Goal: Task Accomplishment & Management: Manage account settings

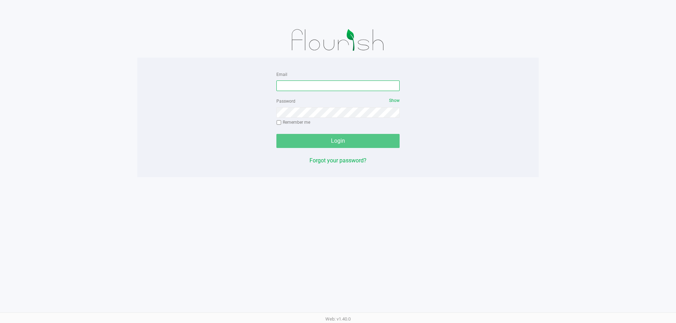
click at [283, 87] on input "Email" at bounding box center [337, 86] width 123 height 11
type input "[EMAIL_ADDRESS][DOMAIN_NAME]"
click at [276, 134] on button "Login" at bounding box center [337, 141] width 123 height 14
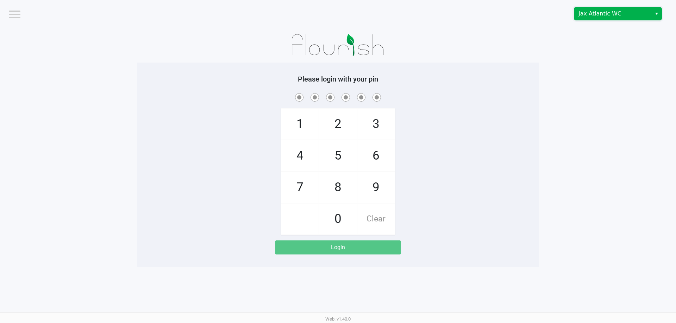
click at [604, 17] on span "Jax Atlantic WC" at bounding box center [612, 14] width 69 height 8
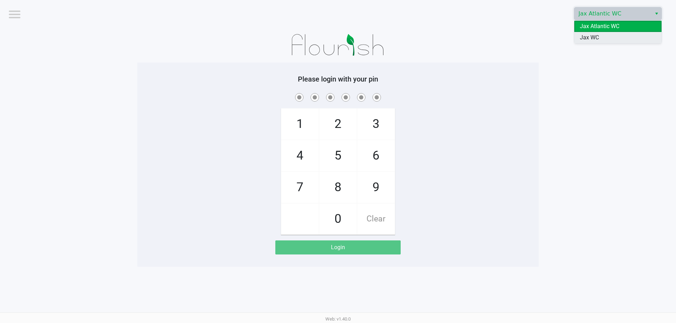
click at [596, 37] on span "Jax WC" at bounding box center [589, 37] width 19 height 8
checkbox input "true"
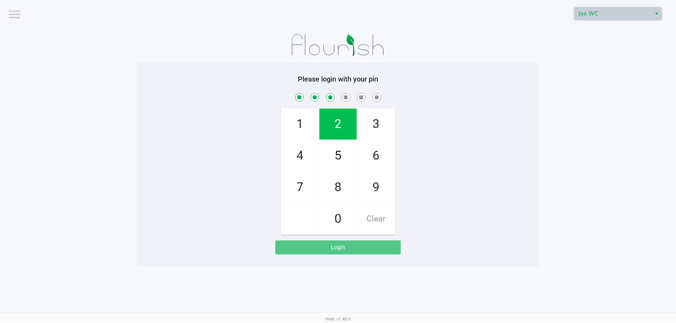
checkbox input "true"
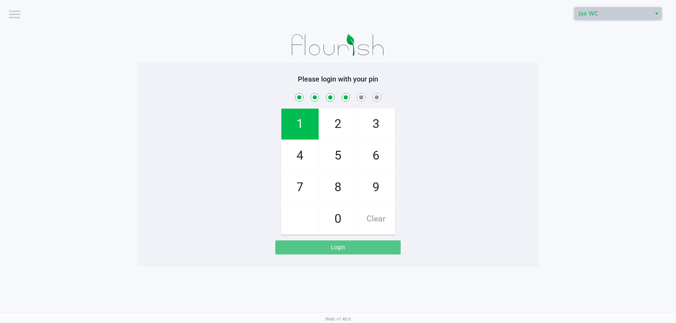
checkbox input "true"
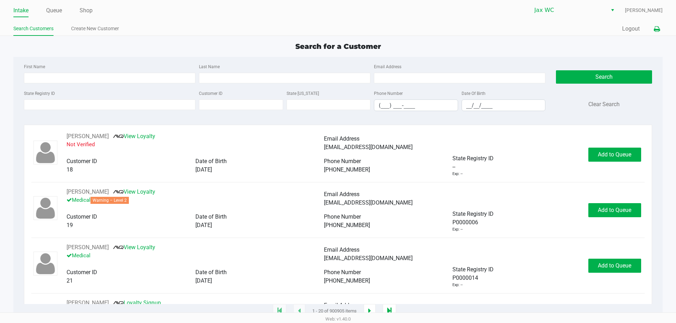
click at [654, 30] on icon at bounding box center [656, 29] width 6 height 5
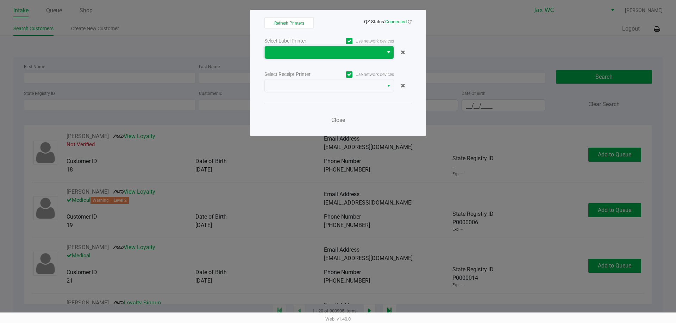
click at [366, 55] on span at bounding box center [324, 52] width 110 height 8
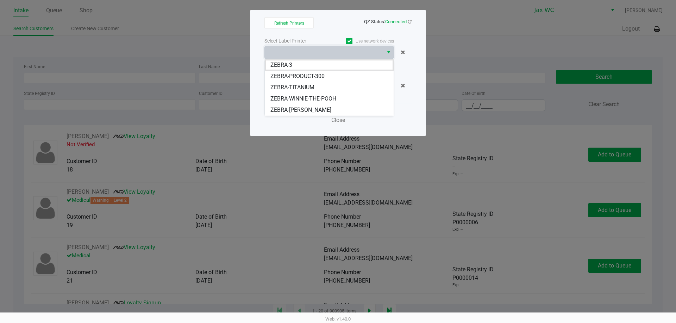
click at [289, 90] on span "ZEBRA-TITANIUM" at bounding box center [292, 87] width 44 height 8
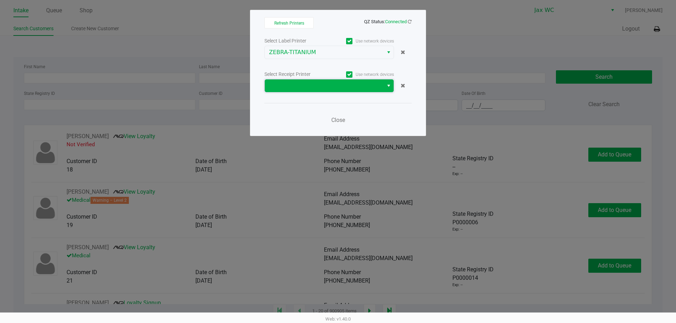
click at [292, 89] on span at bounding box center [324, 86] width 110 height 8
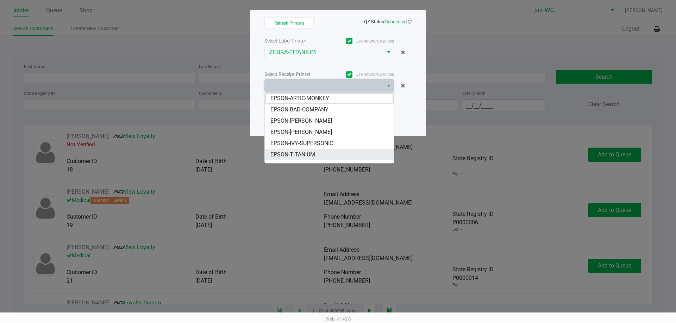
click at [283, 156] on span "EPSON-TITANIUM" at bounding box center [292, 155] width 45 height 8
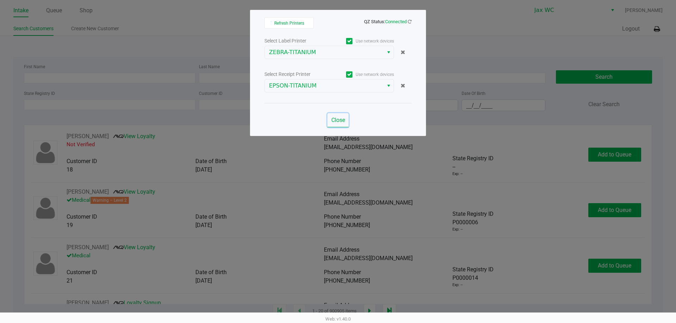
click at [336, 119] on span "Close" at bounding box center [338, 120] width 14 height 7
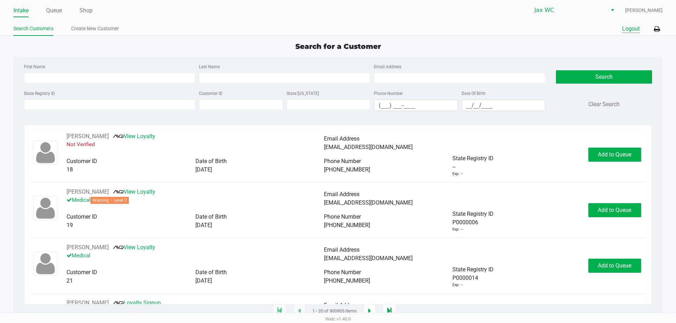
click at [624, 28] on button "Logout" at bounding box center [631, 29] width 18 height 8
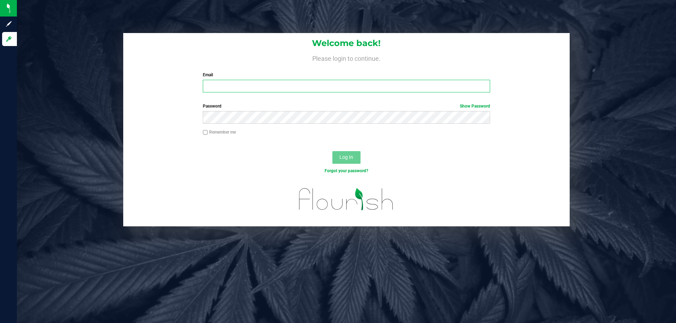
drag, startPoint x: 252, startPoint y: 90, endPoint x: 256, endPoint y: 89, distance: 3.6
click at [253, 90] on input "Email" at bounding box center [346, 86] width 287 height 13
type input "[EMAIL_ADDRESS][DOMAIN_NAME]"
click at [332, 151] on button "Log In" at bounding box center [346, 157] width 28 height 13
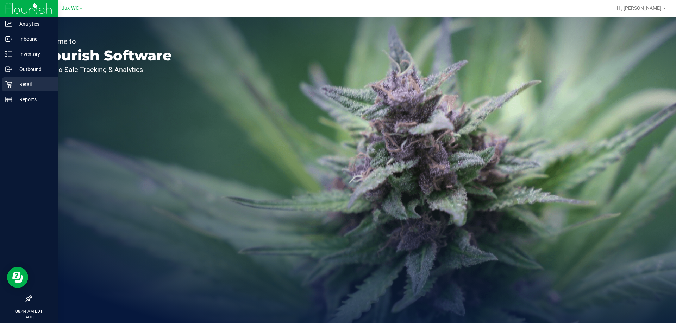
click at [22, 85] on p "Retail" at bounding box center [33, 84] width 42 height 8
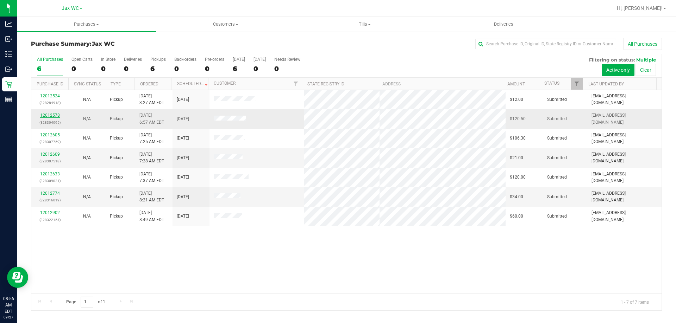
click at [50, 115] on link "12012578" at bounding box center [50, 115] width 20 height 5
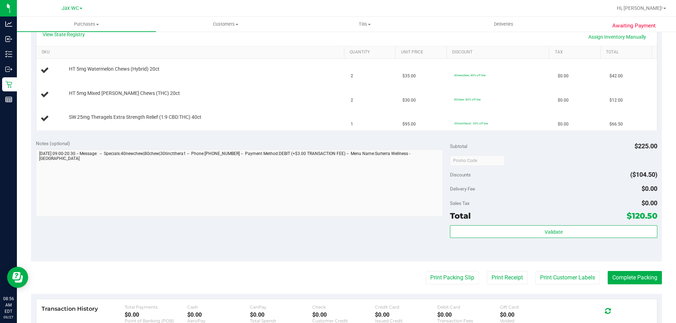
scroll to position [211, 0]
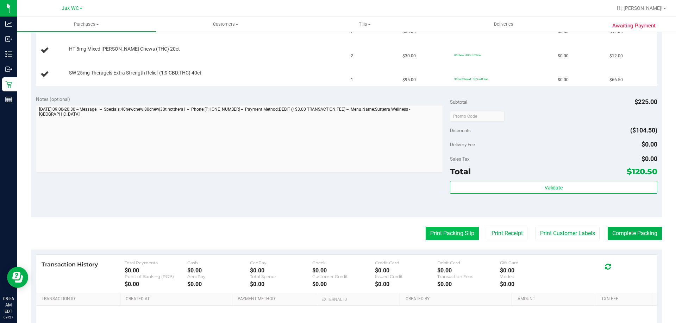
click at [453, 237] on button "Print Packing Slip" at bounding box center [451, 233] width 53 height 13
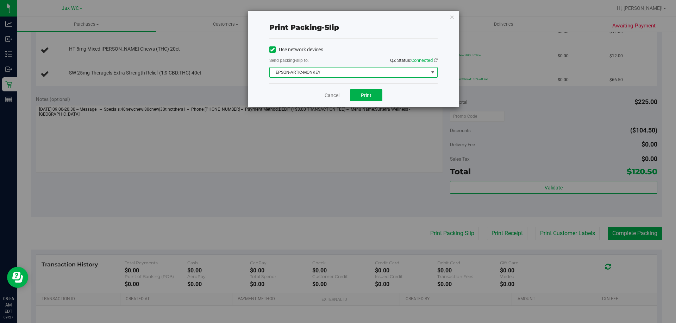
click at [287, 71] on span "EPSON-ARTIC-MONKEY" at bounding box center [349, 73] width 159 height 10
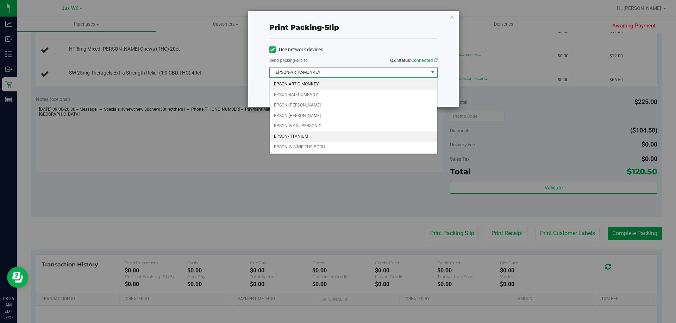
click at [309, 134] on li "EPSON-TITANIUM" at bounding box center [354, 137] width 168 height 11
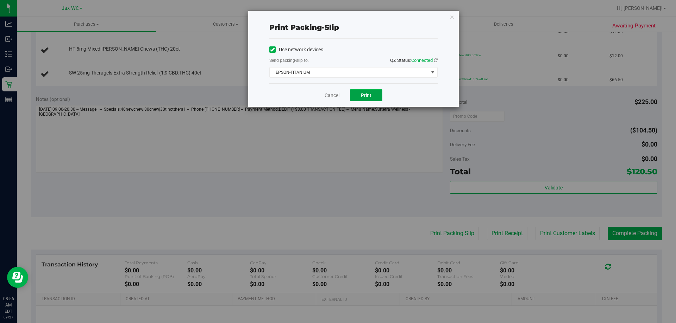
click at [371, 91] on button "Print" at bounding box center [366, 95] width 32 height 12
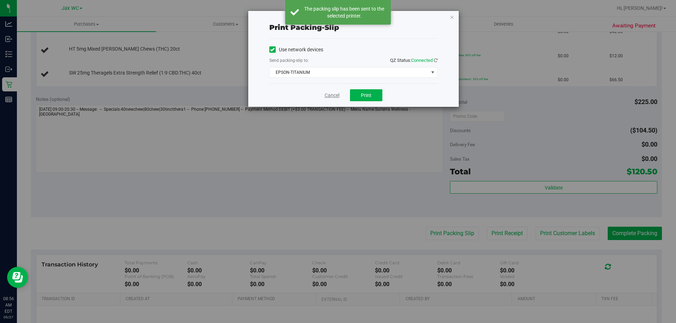
click at [329, 98] on link "Cancel" at bounding box center [331, 95] width 15 height 7
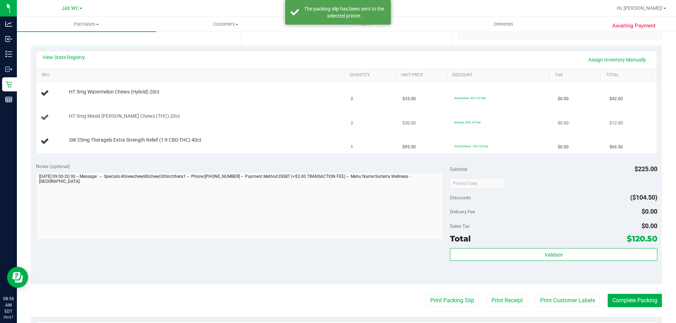
scroll to position [141, 0]
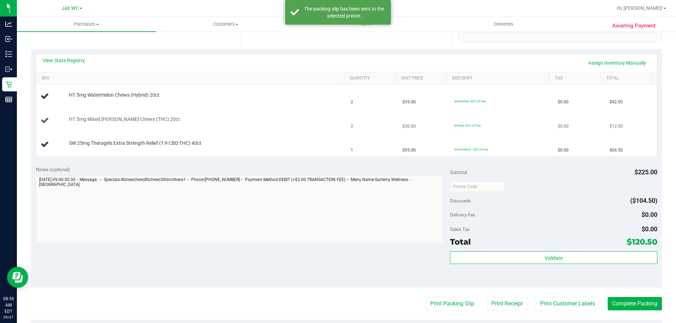
click at [250, 130] on td "HT 5mg Mixed [PERSON_NAME] Chews (THC) 20ct" at bounding box center [191, 121] width 310 height 24
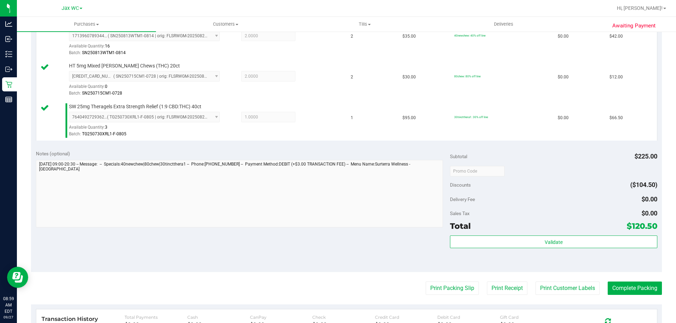
scroll to position [282, 0]
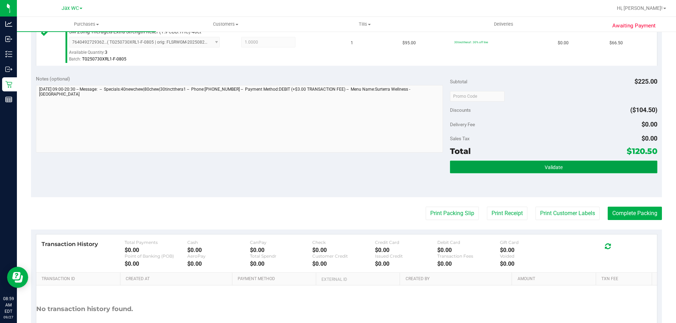
click at [553, 162] on button "Validate" at bounding box center [553, 167] width 207 height 13
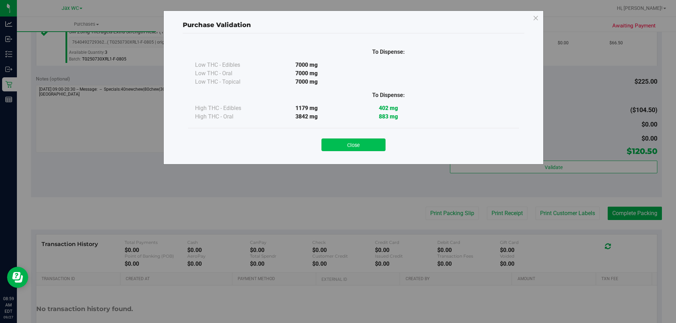
click at [368, 146] on button "Close" at bounding box center [353, 145] width 64 height 13
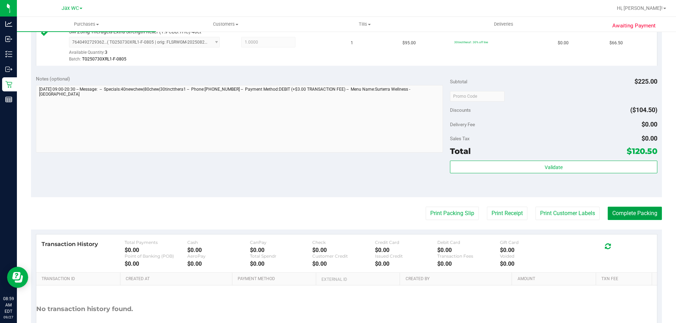
click at [641, 213] on button "Complete Packing" at bounding box center [634, 213] width 54 height 13
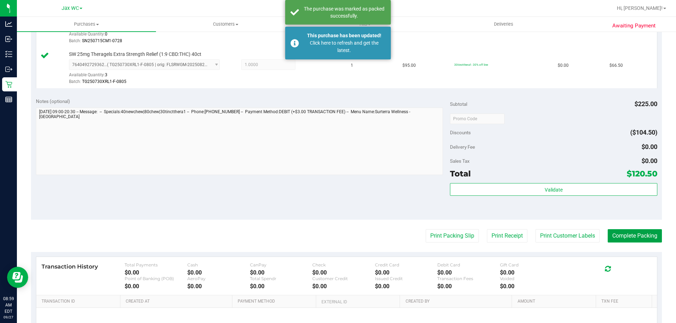
scroll to position [246, 0]
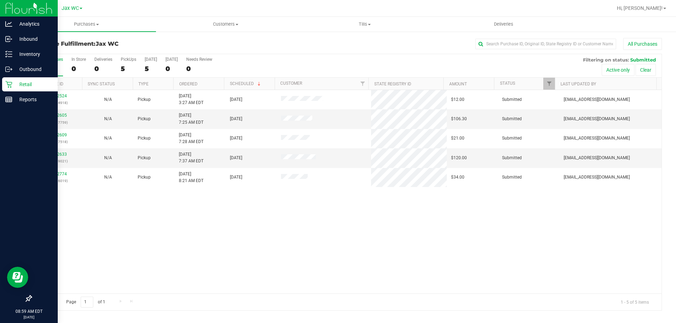
click at [26, 86] on p "Retail" at bounding box center [33, 84] width 42 height 8
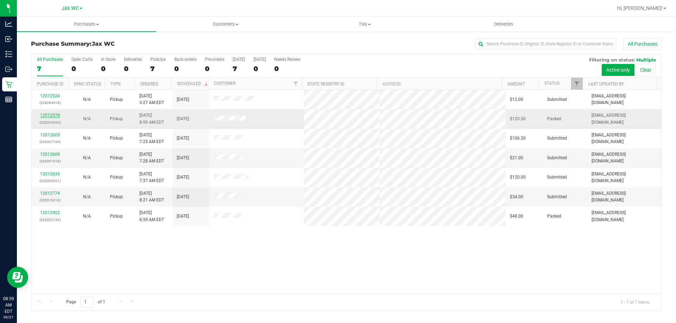
click at [52, 115] on link "12012578" at bounding box center [50, 115] width 20 height 5
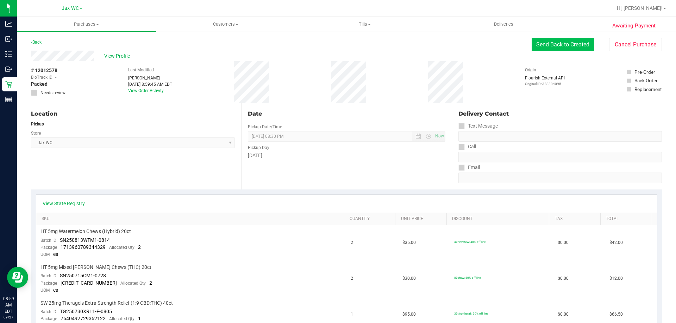
click at [544, 39] on button "Send Back to Created" at bounding box center [562, 44] width 62 height 13
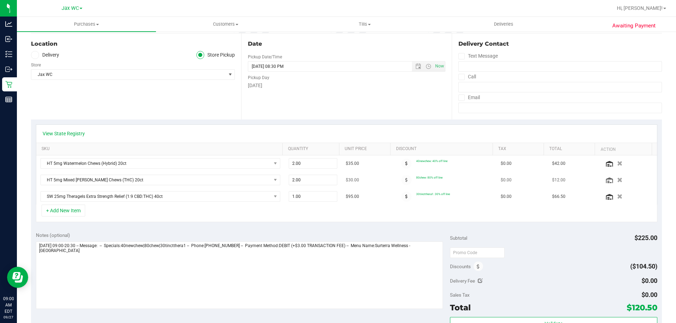
scroll to position [70, 0]
click at [63, 209] on button "+ Add New Item" at bounding box center [64, 210] width 44 height 12
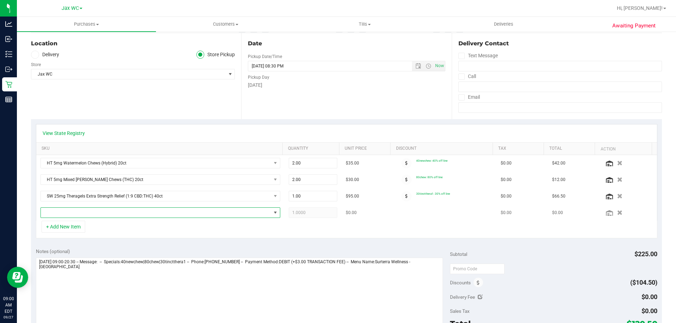
click at [70, 211] on span "NO DATA FOUND" at bounding box center [156, 213] width 230 height 10
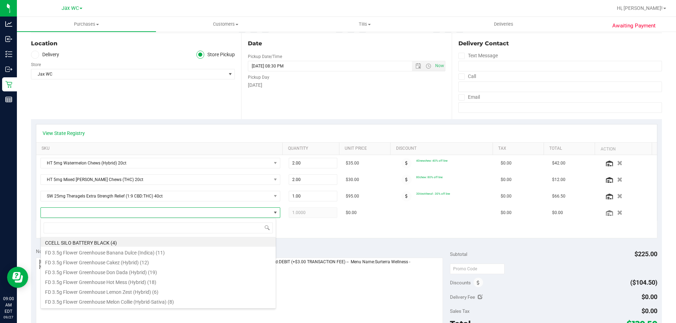
scroll to position [11, 233]
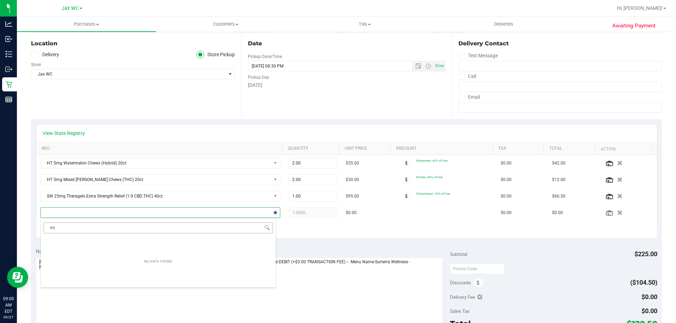
type input "m"
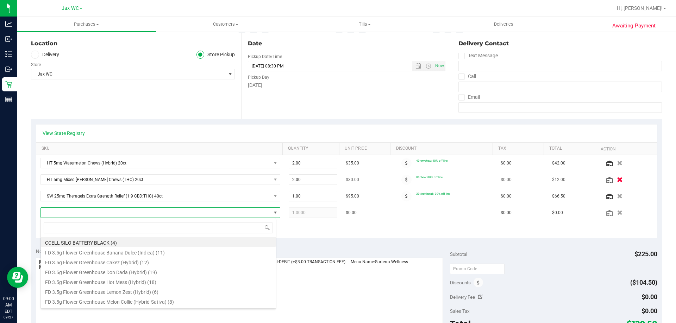
click at [617, 179] on icon "button" at bounding box center [620, 179] width 6 height 5
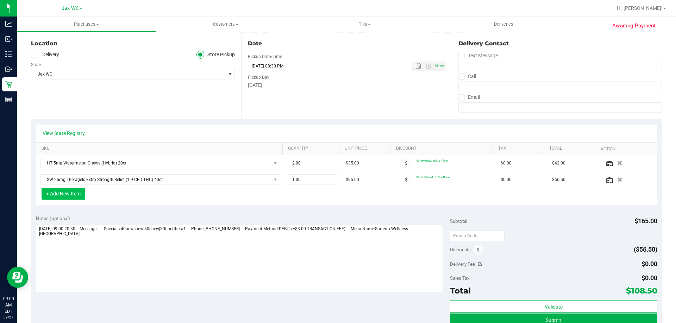
click at [61, 189] on button "+ Add New Item" at bounding box center [64, 194] width 44 height 12
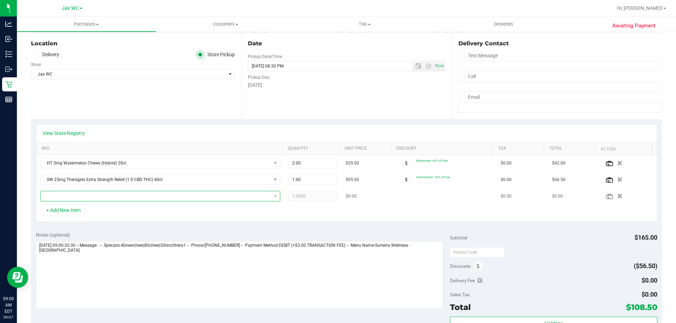
click at [63, 197] on span "NO DATA FOUND" at bounding box center [156, 196] width 230 height 10
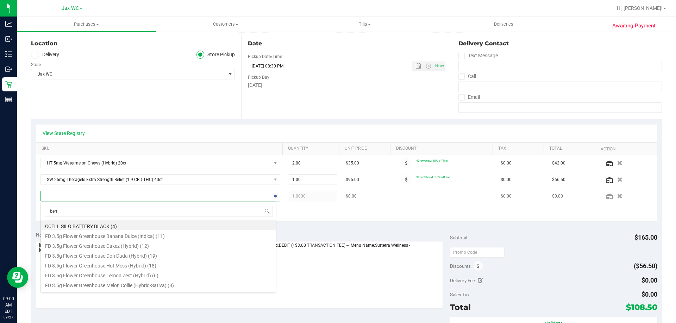
type input "[PERSON_NAME]"
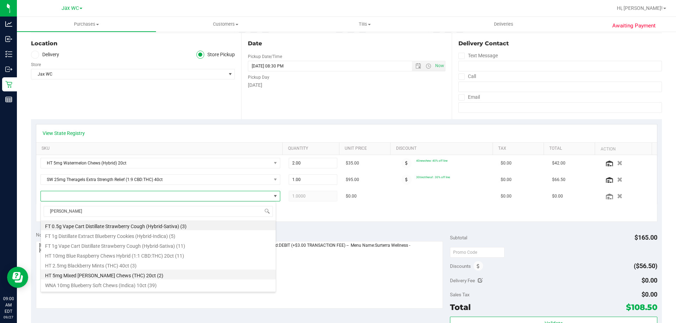
click at [107, 274] on li "HT 5mg Mixed [PERSON_NAME] Chews (THC) 20ct (2)" at bounding box center [158, 275] width 235 height 10
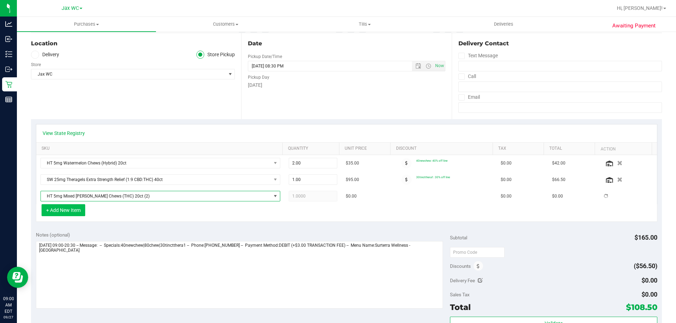
click at [57, 211] on button "+ Add New Item" at bounding box center [64, 210] width 44 height 12
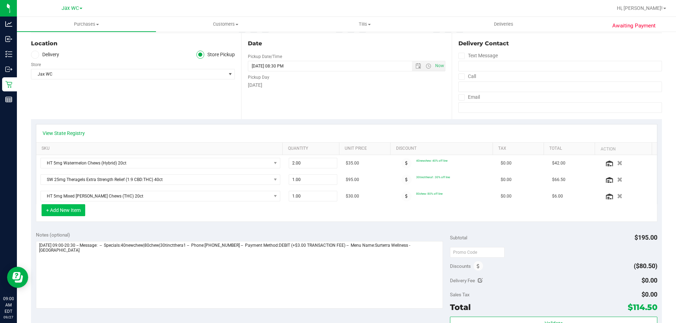
click at [83, 214] on button "+ Add New Item" at bounding box center [64, 210] width 44 height 12
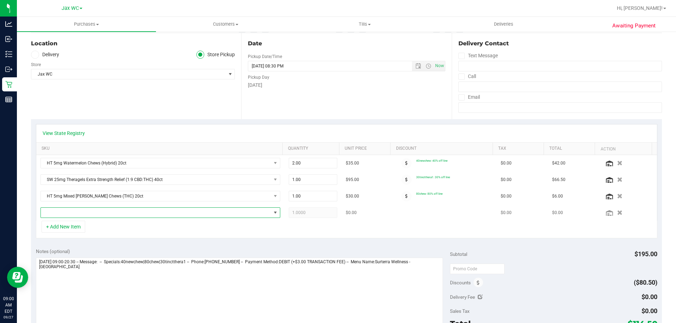
click at [86, 213] on span "NO DATA FOUND" at bounding box center [156, 213] width 230 height 10
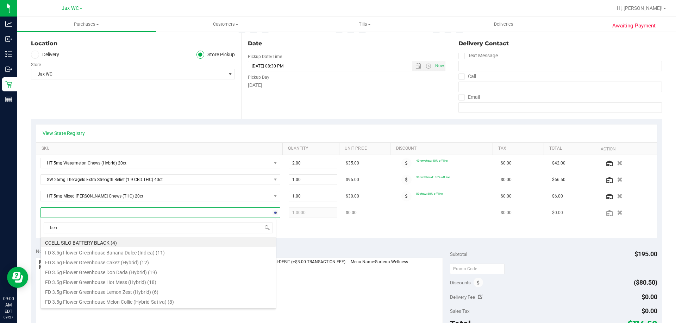
type input "[PERSON_NAME]"
click at [135, 292] on li "HT 5mg Mixed [PERSON_NAME] Chews (THC) 20ct (2)" at bounding box center [158, 291] width 235 height 10
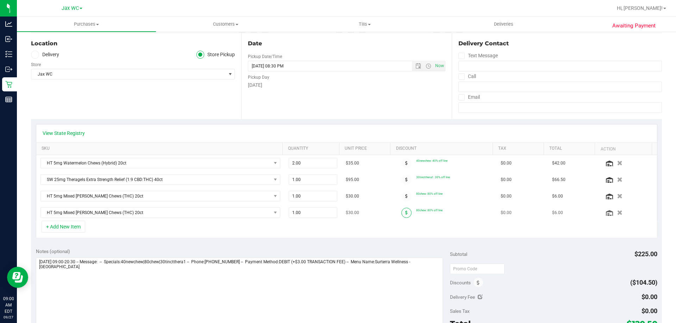
click at [402, 210] on span at bounding box center [406, 213] width 10 height 10
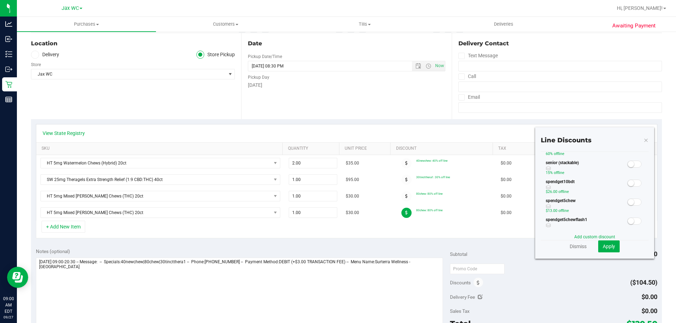
scroll to position [176, 0]
click at [627, 190] on small at bounding box center [630, 190] width 6 height 6
click at [602, 246] on span "Apply" at bounding box center [608, 247] width 12 height 6
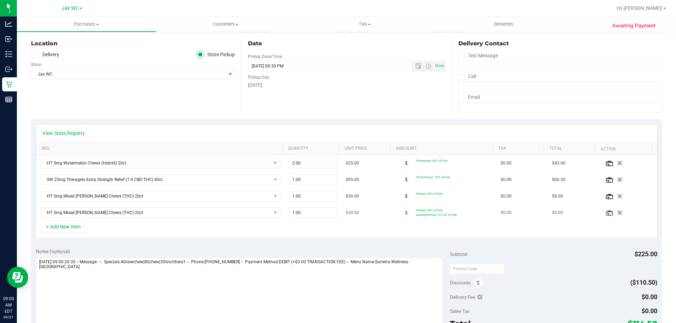
click at [397, 214] on div at bounding box center [406, 213] width 19 height 10
click at [403, 214] on span at bounding box center [406, 213] width 10 height 10
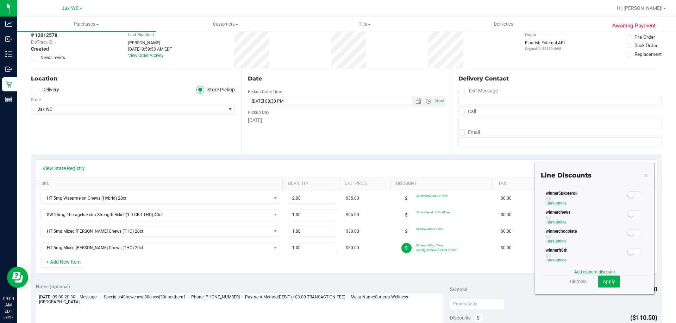
scroll to position [317, 0]
click at [573, 282] on link "Dismiss" at bounding box center [577, 281] width 17 height 7
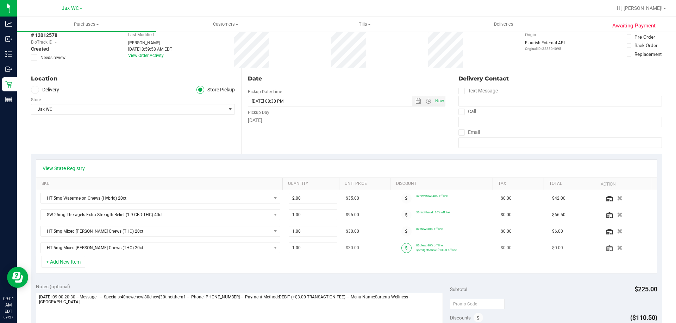
click at [404, 250] on span at bounding box center [406, 248] width 10 height 10
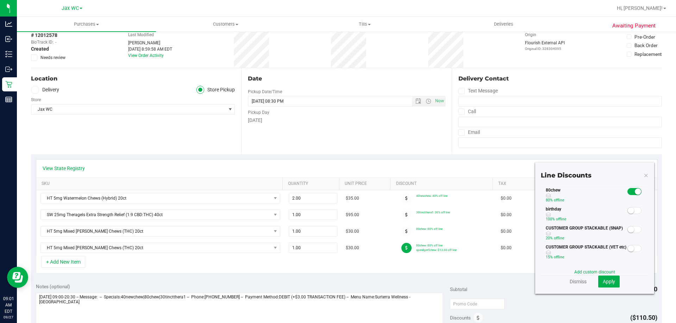
click at [635, 187] on div at bounding box center [634, 191] width 14 height 9
click at [634, 191] on small at bounding box center [637, 192] width 6 height 6
click at [609, 282] on span "Apply" at bounding box center [608, 282] width 12 height 6
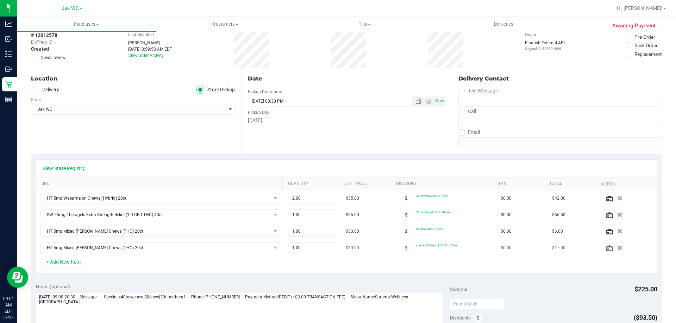
click at [406, 251] on div at bounding box center [406, 248] width 19 height 10
click at [401, 251] on span at bounding box center [406, 248] width 10 height 10
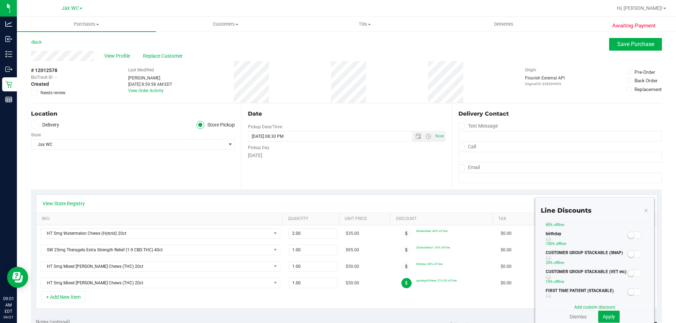
scroll to position [0, 0]
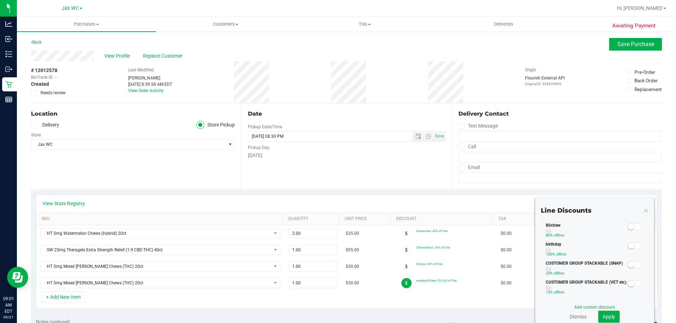
click at [632, 228] on span at bounding box center [634, 226] width 14 height 7
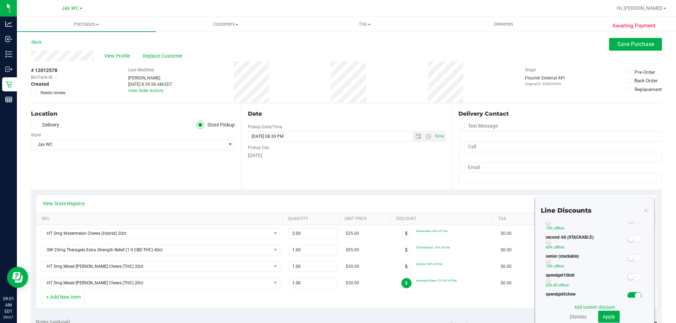
scroll to position [141, 0]
click at [628, 294] on span at bounding box center [634, 295] width 14 height 7
click at [602, 317] on span "Apply" at bounding box center [608, 317] width 12 height 6
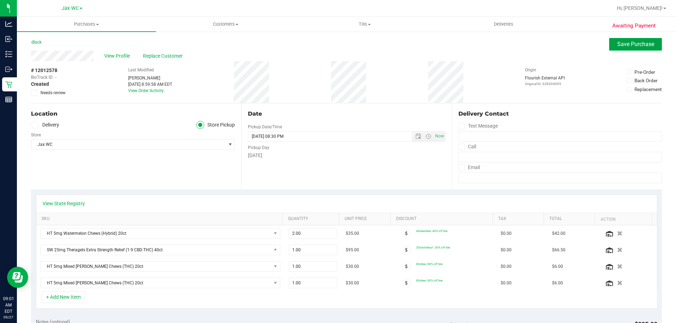
click at [612, 50] on button "Save Purchase" at bounding box center [635, 44] width 53 height 13
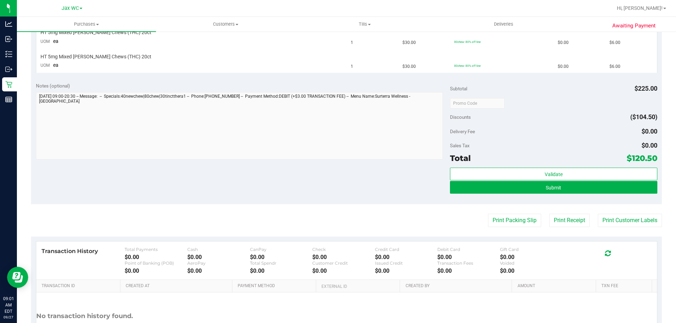
scroll to position [282, 0]
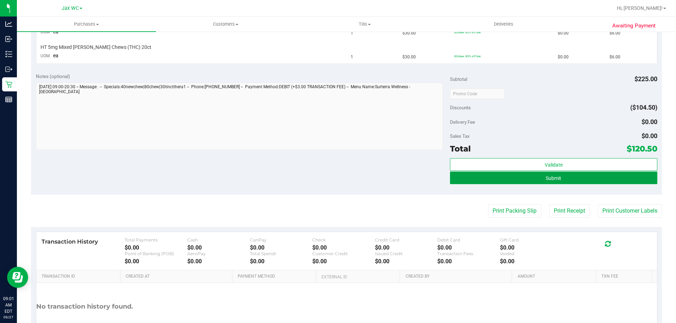
click at [576, 180] on button "Submit" at bounding box center [553, 178] width 207 height 13
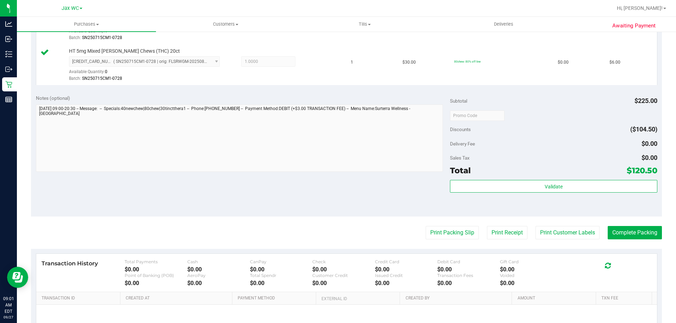
scroll to position [353, 0]
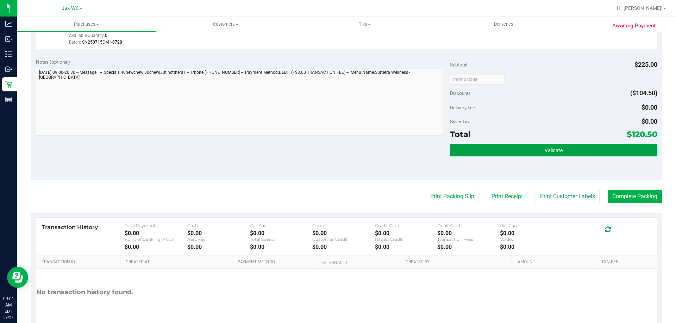
click at [597, 152] on button "Validate" at bounding box center [553, 150] width 207 height 13
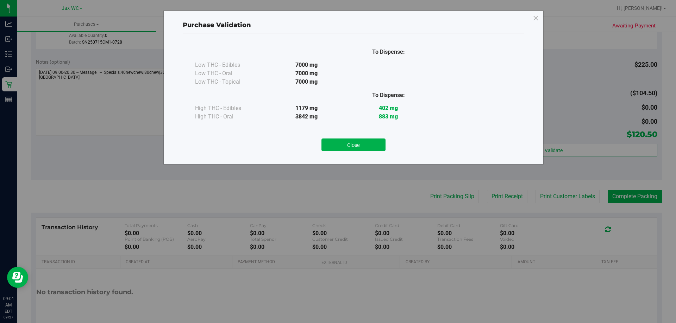
click at [627, 203] on div "Purchase Validation To Dispense: Low THC - Edibles 7000 mg" at bounding box center [340, 161] width 681 height 323
click at [358, 145] on button "Close" at bounding box center [353, 145] width 64 height 13
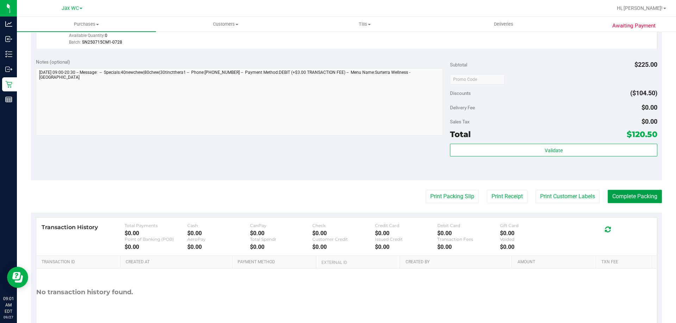
click at [638, 200] on button "Complete Packing" at bounding box center [634, 196] width 54 height 13
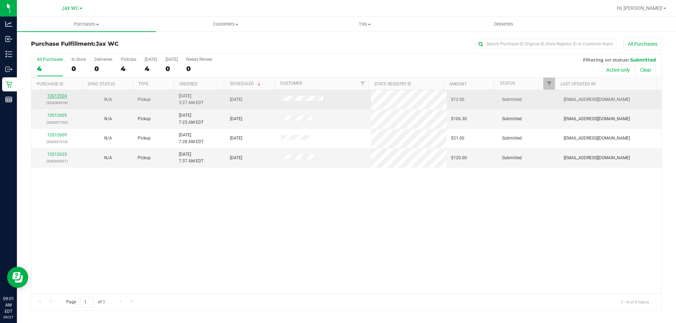
click at [62, 95] on link "12012524" at bounding box center [57, 96] width 20 height 5
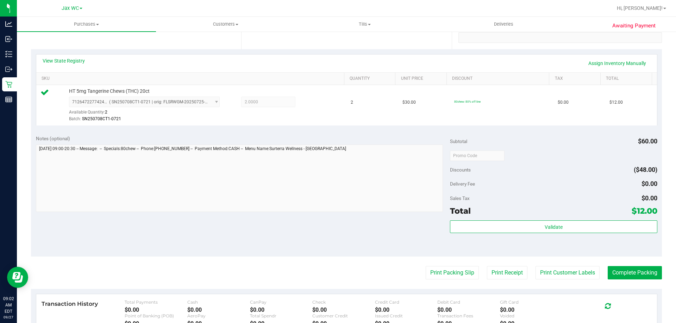
scroll to position [141, 0]
click at [437, 271] on button "Print Packing Slip" at bounding box center [451, 272] width 53 height 13
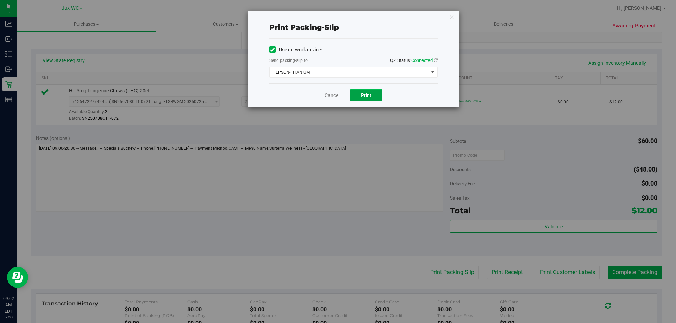
click at [368, 93] on span "Print" at bounding box center [366, 96] width 11 height 6
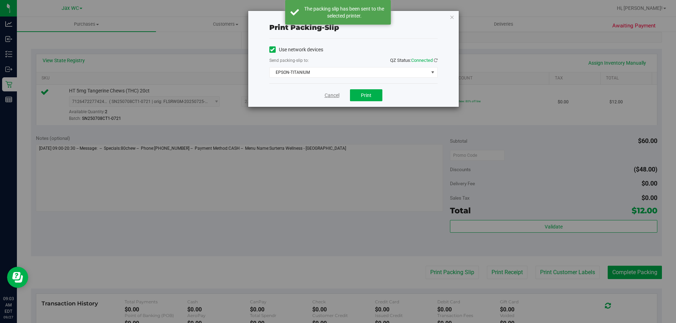
click at [334, 95] on link "Cancel" at bounding box center [331, 95] width 15 height 7
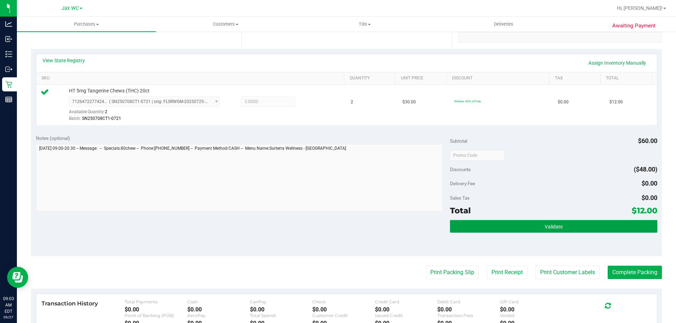
click at [550, 222] on button "Validate" at bounding box center [553, 226] width 207 height 13
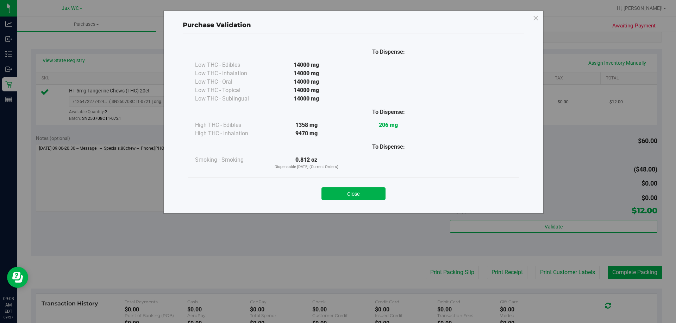
click at [356, 196] on button "Close" at bounding box center [353, 194] width 64 height 13
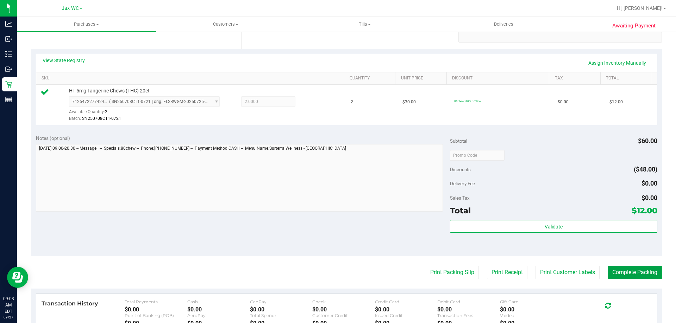
click at [652, 272] on button "Complete Packing" at bounding box center [634, 272] width 54 height 13
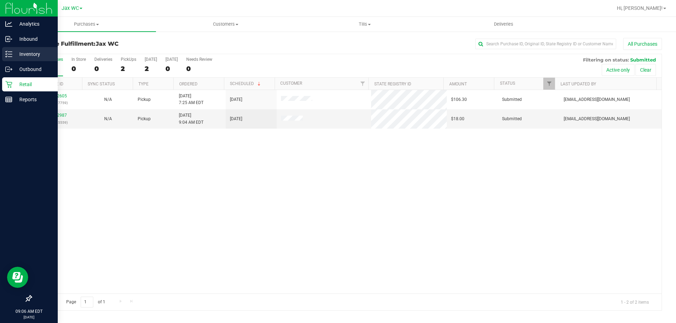
click at [20, 55] on p "Inventory" at bounding box center [33, 54] width 42 height 8
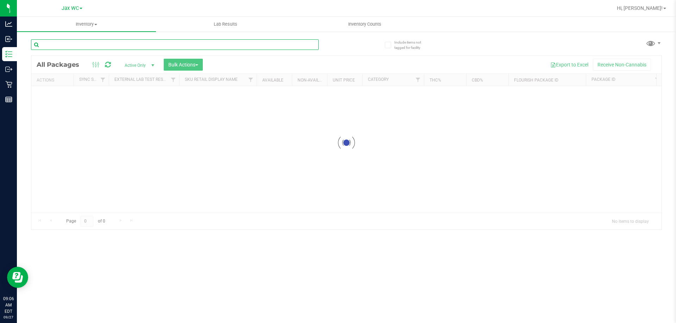
drag, startPoint x: 115, startPoint y: 44, endPoint x: 114, endPoint y: 51, distance: 6.8
click at [114, 49] on input "text" at bounding box center [174, 44] width 287 height 11
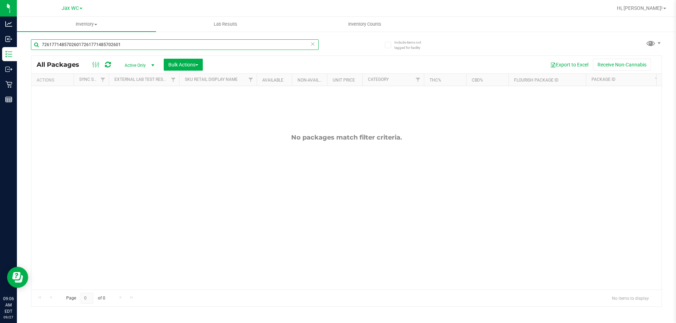
click at [78, 46] on input "72617714857026017261771485702601" at bounding box center [174, 44] width 287 height 11
drag, startPoint x: 80, startPoint y: 43, endPoint x: 178, endPoint y: 51, distance: 97.8
click at [178, 51] on div "72617714857026017261771485702601" at bounding box center [174, 47] width 287 height 16
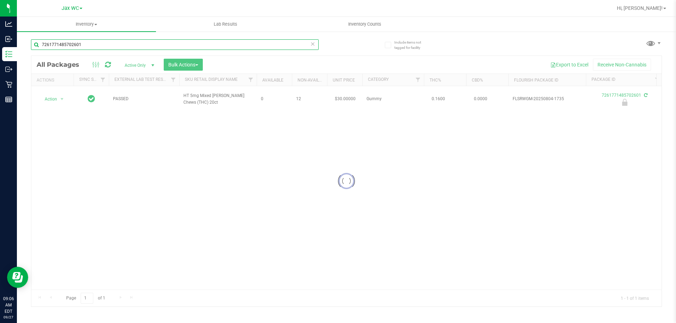
type input "7261771485702601"
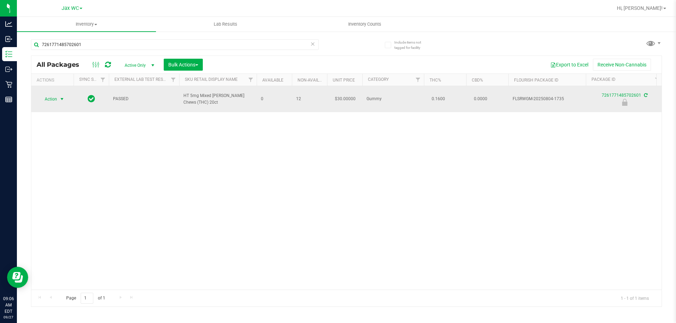
click at [57, 96] on span "Action" at bounding box center [47, 99] width 19 height 10
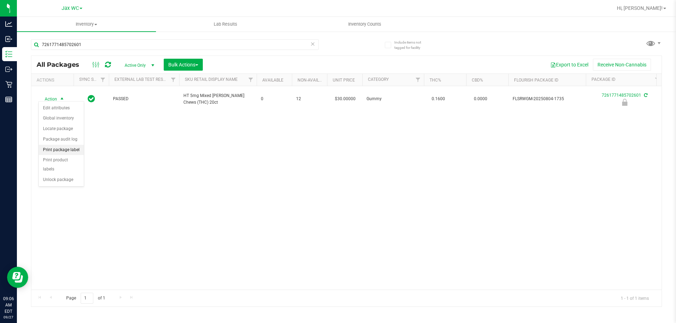
click at [76, 148] on li "Print package label" at bounding box center [61, 150] width 45 height 11
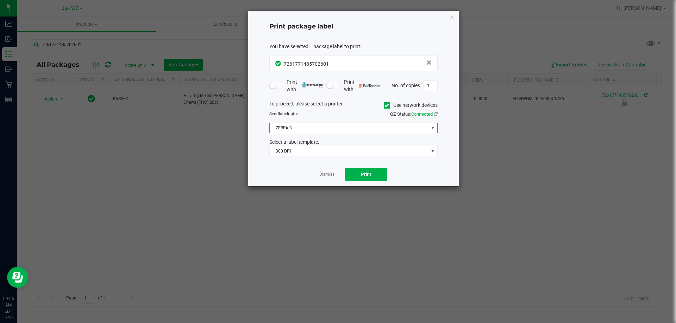
click at [327, 126] on span "ZEBRA-3" at bounding box center [349, 128] width 159 height 10
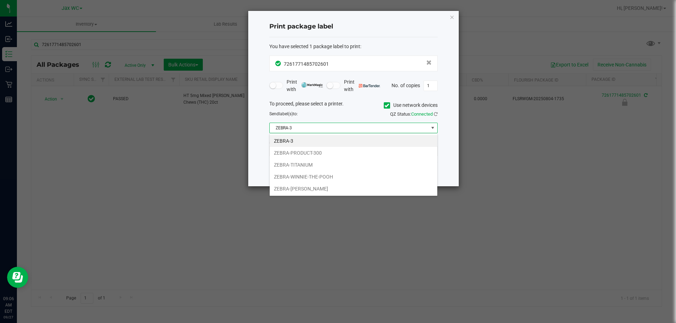
scroll to position [11, 168]
click at [328, 166] on li "ZEBRA-TITANIUM" at bounding box center [354, 165] width 168 height 12
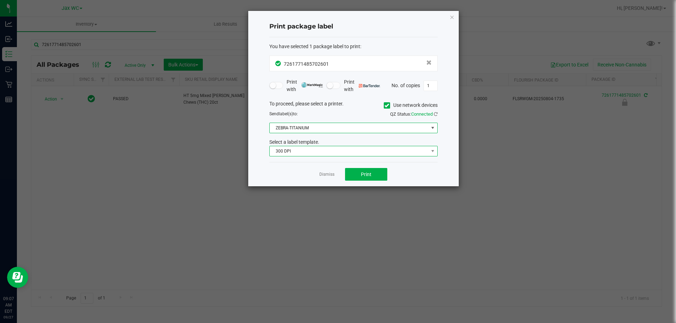
click at [331, 150] on span "300 DPI" at bounding box center [349, 151] width 159 height 10
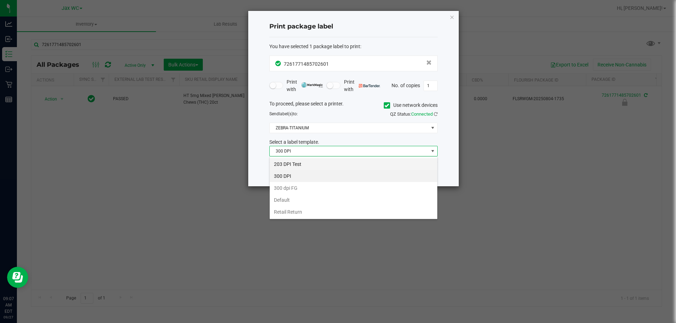
click at [302, 162] on li "203 DPI Test" at bounding box center [354, 164] width 168 height 12
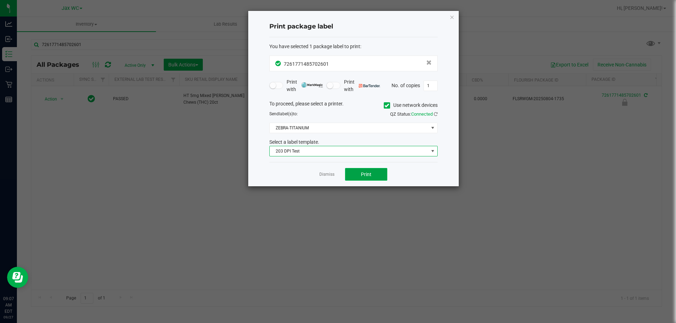
click at [356, 175] on button "Print" at bounding box center [366, 174] width 42 height 13
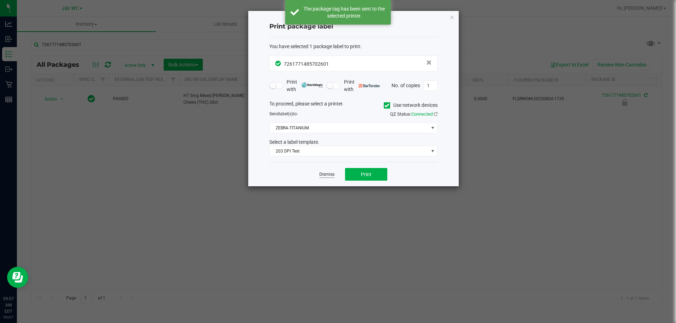
click at [332, 176] on link "Dismiss" at bounding box center [326, 175] width 15 height 6
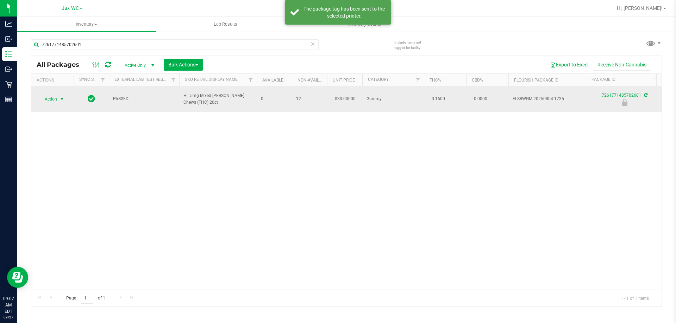
click at [49, 96] on span "Action" at bounding box center [47, 99] width 19 height 10
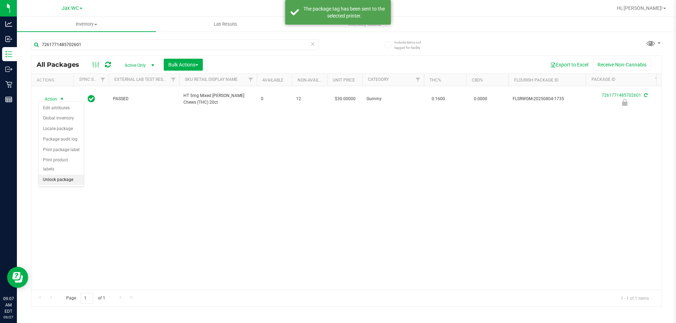
click at [74, 175] on li "Unlock package" at bounding box center [61, 180] width 45 height 11
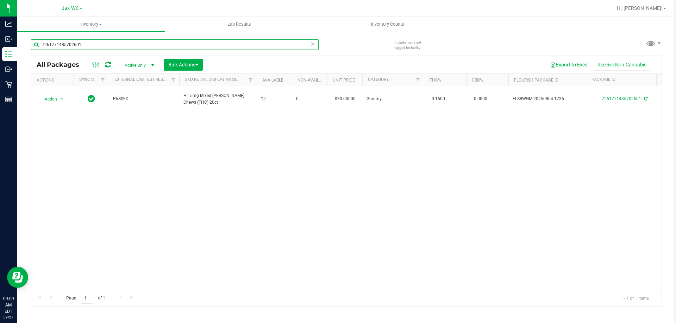
drag, startPoint x: 89, startPoint y: 44, endPoint x: 34, endPoint y: 49, distance: 54.7
click at [34, 49] on input "7261771485702601" at bounding box center [174, 44] width 287 height 11
drag, startPoint x: 142, startPoint y: 215, endPoint x: 136, endPoint y: 185, distance: 31.2
click at [142, 214] on div "Action Action Adjust qty Create package Edit attributes Global inventory Locate…" at bounding box center [346, 188] width 630 height 204
drag, startPoint x: 101, startPoint y: 42, endPoint x: 42, endPoint y: 47, distance: 58.7
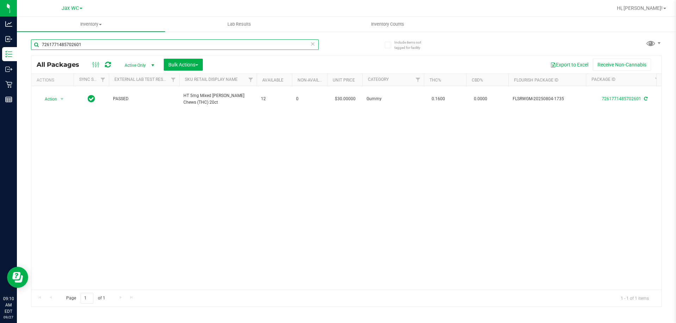
click at [42, 47] on input "7261771485702601" at bounding box center [174, 44] width 287 height 11
type input "1216722673491867"
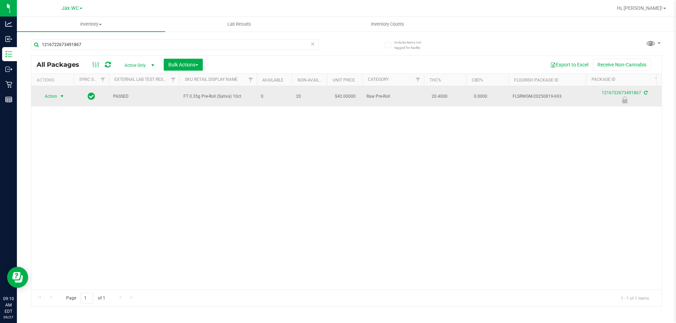
click at [52, 98] on span "Action" at bounding box center [47, 96] width 19 height 10
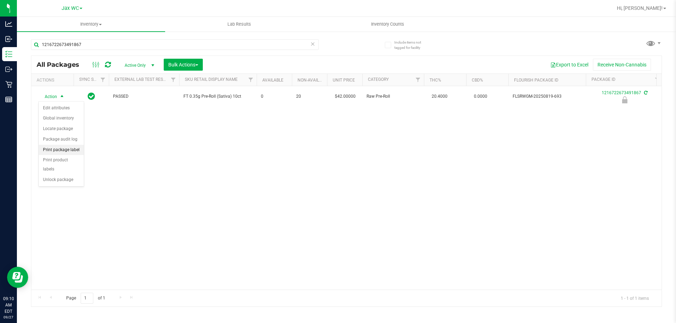
click at [62, 147] on li "Print package label" at bounding box center [61, 150] width 45 height 11
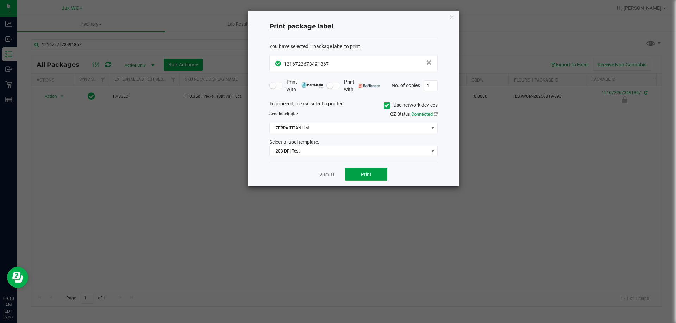
click at [357, 172] on button "Print" at bounding box center [366, 174] width 42 height 13
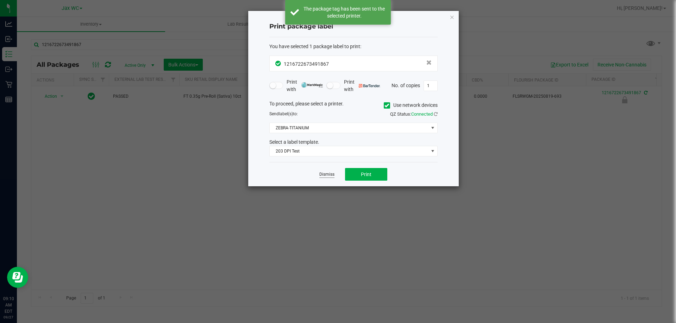
click at [328, 173] on link "Dismiss" at bounding box center [326, 175] width 15 height 6
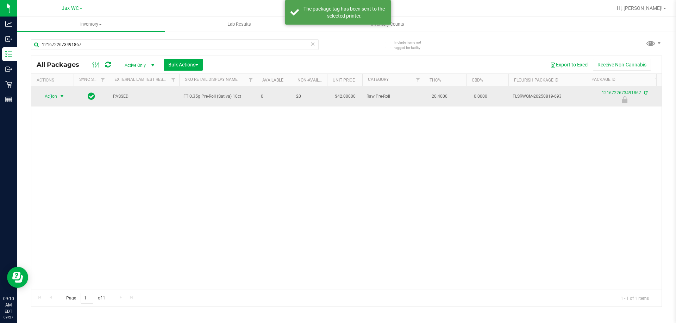
click at [50, 97] on span "Action" at bounding box center [47, 96] width 19 height 10
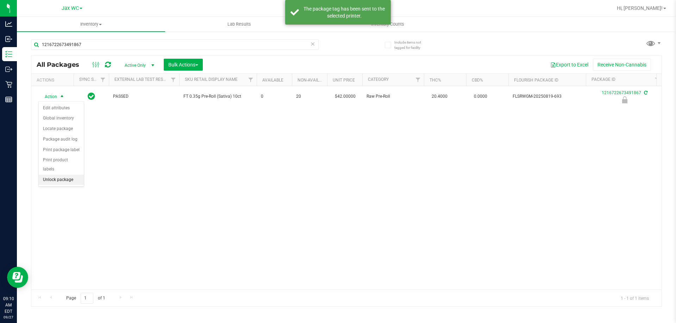
click at [66, 175] on li "Unlock package" at bounding box center [61, 180] width 45 height 11
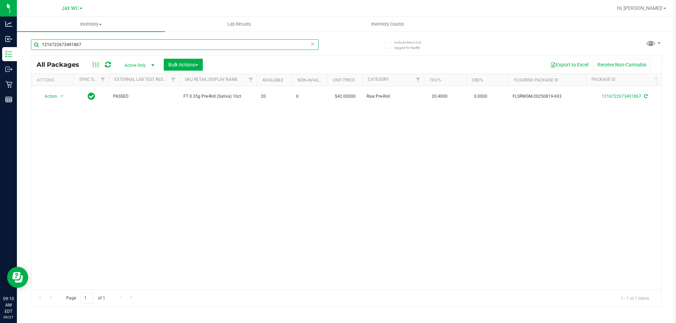
drag, startPoint x: 97, startPoint y: 44, endPoint x: 29, endPoint y: 43, distance: 68.6
click at [29, 43] on div "Include items not tagged for facility 1216722673491867 All Packages Active Only…" at bounding box center [346, 138] width 659 height 215
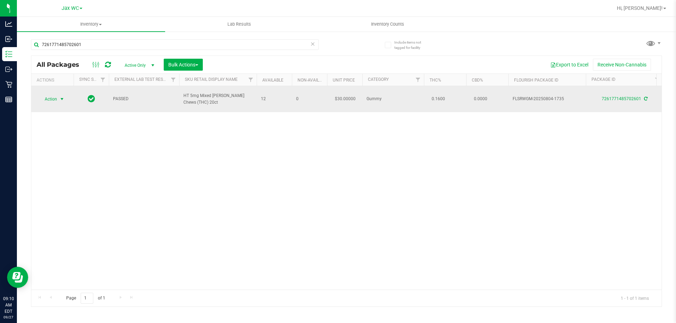
click at [54, 94] on span "Action" at bounding box center [47, 99] width 19 height 10
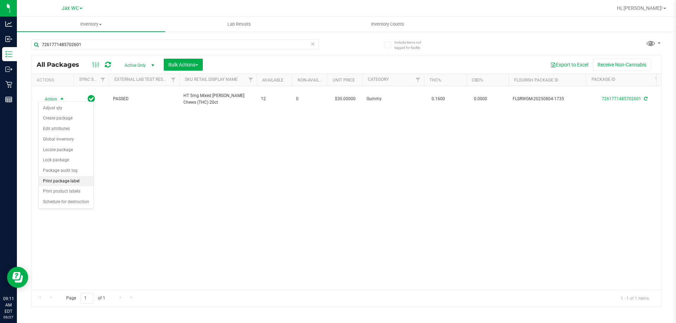
click at [74, 180] on li "Print package label" at bounding box center [66, 181] width 55 height 11
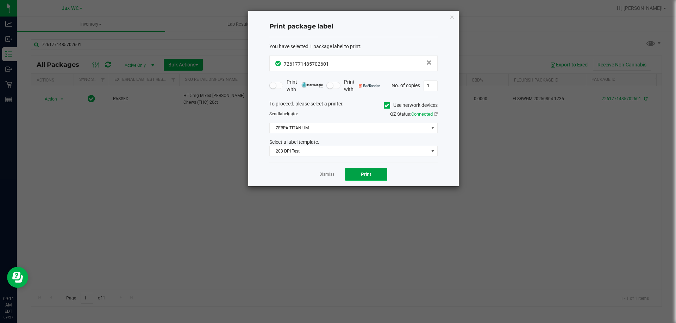
click at [358, 173] on button "Print" at bounding box center [366, 174] width 42 height 13
click at [326, 176] on link "Dismiss" at bounding box center [326, 175] width 15 height 6
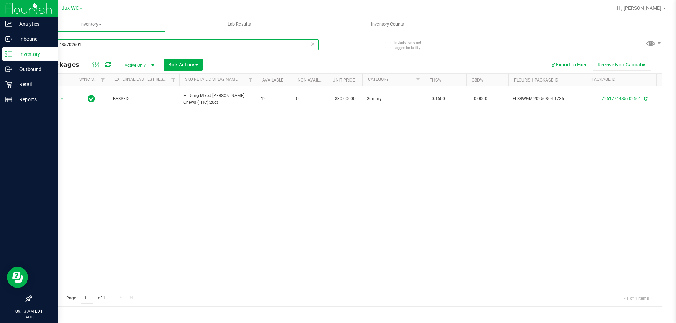
drag, startPoint x: 86, startPoint y: 46, endPoint x: 8, endPoint y: 48, distance: 77.8
click at [8, 48] on div "Analytics Inbound Inventory Outbound Retail Reports 09:13 AM EDT [DATE] 09/27 J…" at bounding box center [338, 161] width 676 height 323
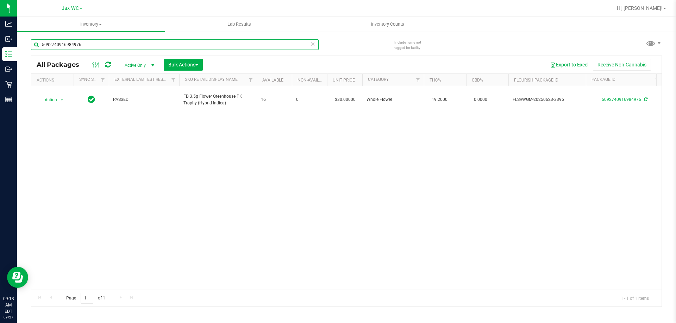
drag, startPoint x: 87, startPoint y: 45, endPoint x: 17, endPoint y: 47, distance: 69.3
click at [17, 47] on div "Include items not tagged for facility 5092740916984976 All Packages Active Only…" at bounding box center [346, 138] width 659 height 215
drag, startPoint x: 91, startPoint y: 43, endPoint x: 20, endPoint y: 54, distance: 71.6
click at [20, 54] on div "Include items not tagged for facility 7126472277424208 All Packages Active Only…" at bounding box center [346, 138] width 659 height 215
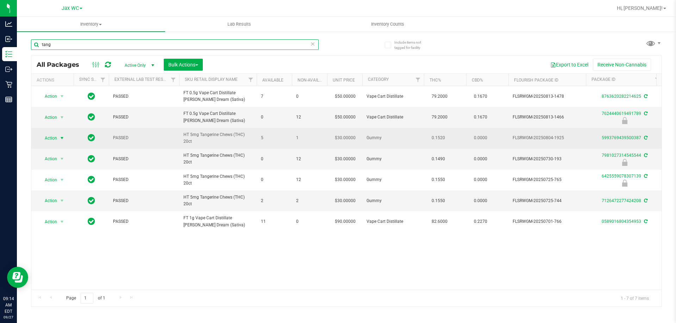
type input "tang"
click at [51, 137] on span "Action" at bounding box center [47, 138] width 19 height 10
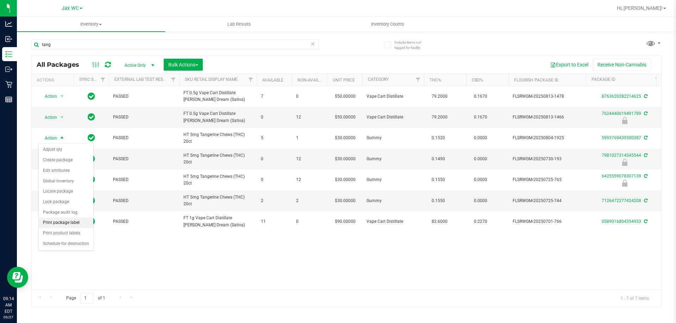
click at [62, 220] on li "Print package label" at bounding box center [66, 223] width 55 height 11
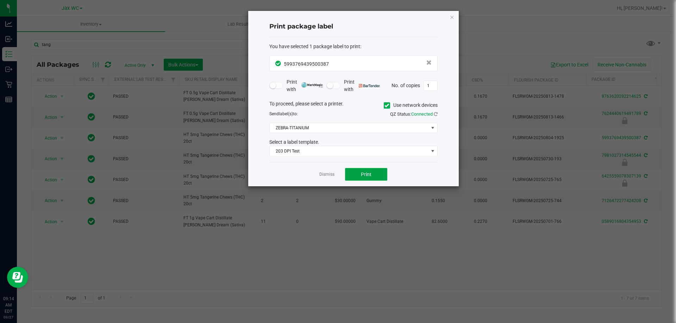
click at [381, 175] on button "Print" at bounding box center [366, 174] width 42 height 13
click at [321, 176] on link "Dismiss" at bounding box center [326, 175] width 15 height 6
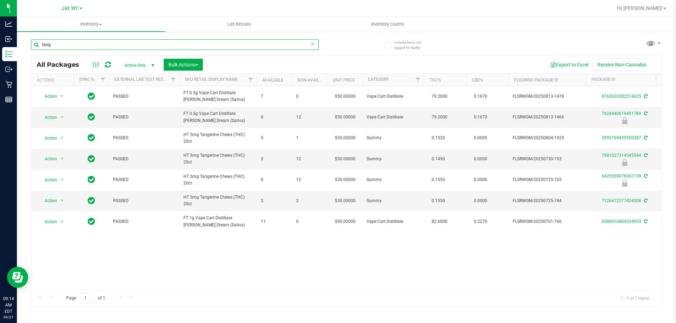
drag, startPoint x: 50, startPoint y: 47, endPoint x: 25, endPoint y: 47, distance: 25.3
click at [25, 47] on div "Include items not tagged for facility tang All Packages Active Only Active Only…" at bounding box center [346, 138] width 659 height 215
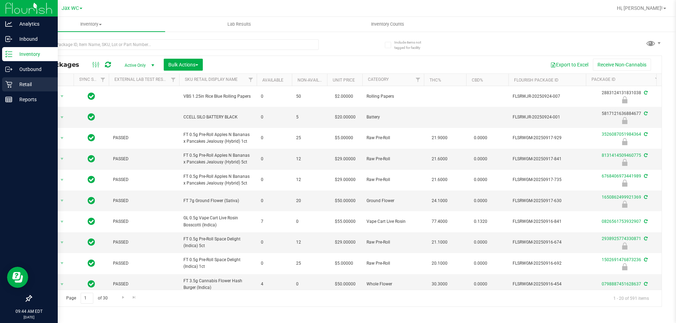
click at [12, 88] on p "Retail" at bounding box center [33, 84] width 42 height 8
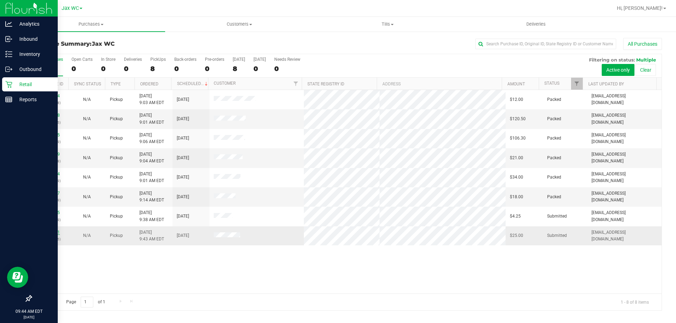
click at [53, 233] on link "12013321" at bounding box center [50, 232] width 20 height 5
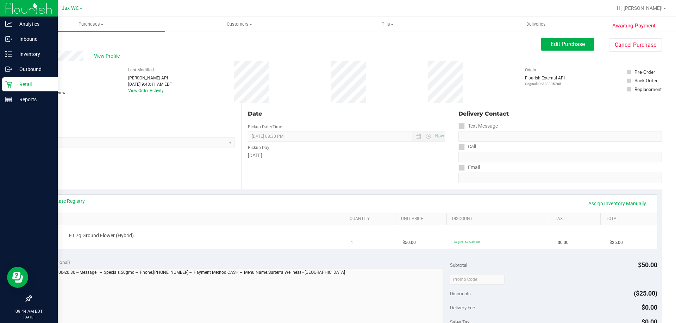
scroll to position [35, 0]
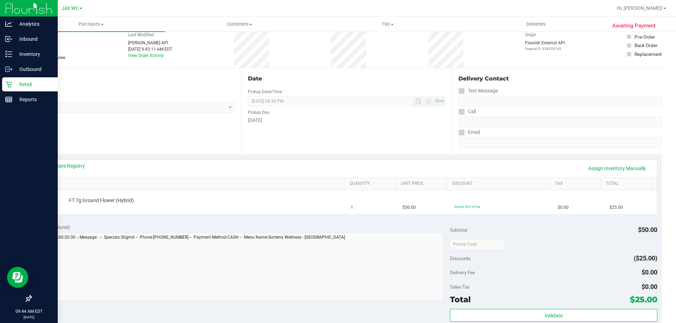
click at [71, 171] on div "View State Registry Assign Inventory Manually" at bounding box center [347, 169] width 608 height 12
click at [73, 168] on link "View State Registry" at bounding box center [64, 166] width 42 height 7
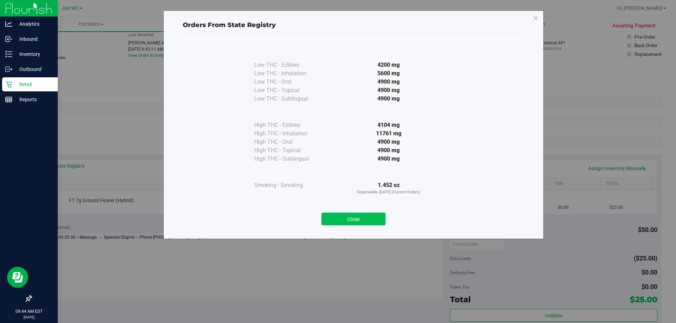
click at [369, 219] on button "Close" at bounding box center [353, 219] width 64 height 13
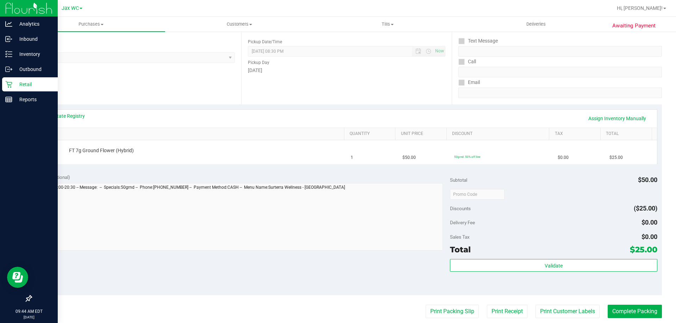
scroll to position [176, 0]
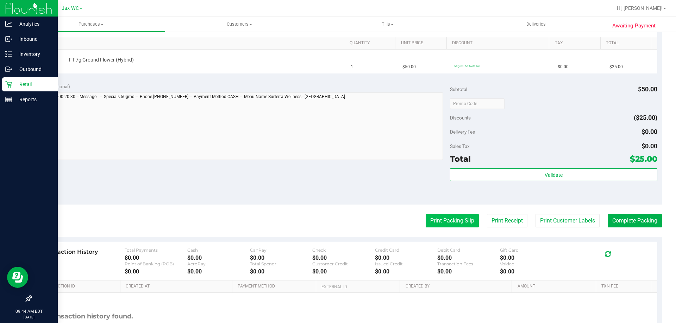
click at [437, 225] on button "Print Packing Slip" at bounding box center [451, 220] width 53 height 13
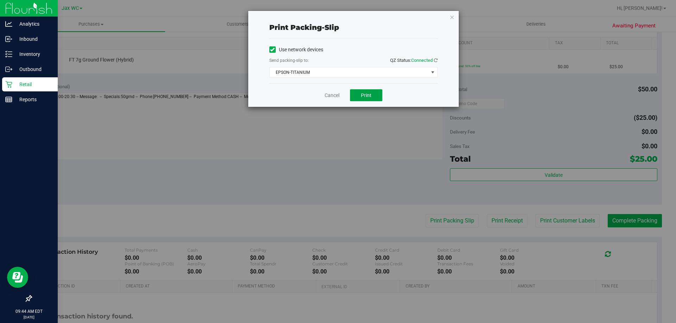
click at [352, 99] on button "Print" at bounding box center [366, 95] width 32 height 12
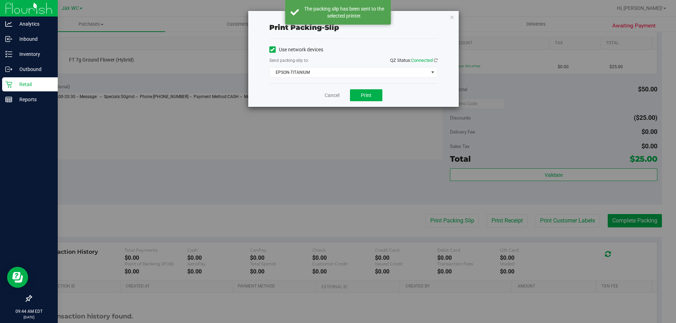
click at [333, 100] on div "Cancel Print" at bounding box center [353, 95] width 168 height 24
click at [327, 93] on link "Cancel" at bounding box center [331, 95] width 15 height 7
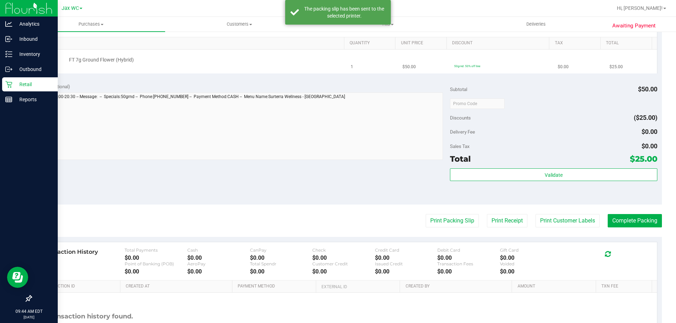
click at [288, 64] on div "FT 7g Ground Flower (Hybrid)" at bounding box center [191, 62] width 302 height 10
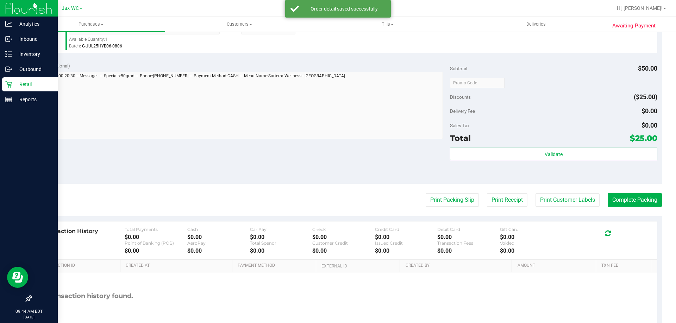
scroll to position [252, 0]
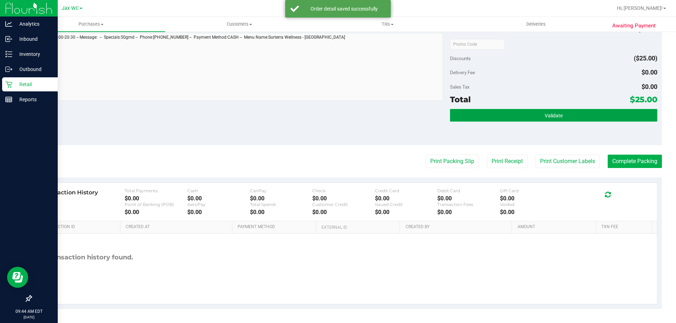
click at [581, 117] on button "Validate" at bounding box center [553, 115] width 207 height 13
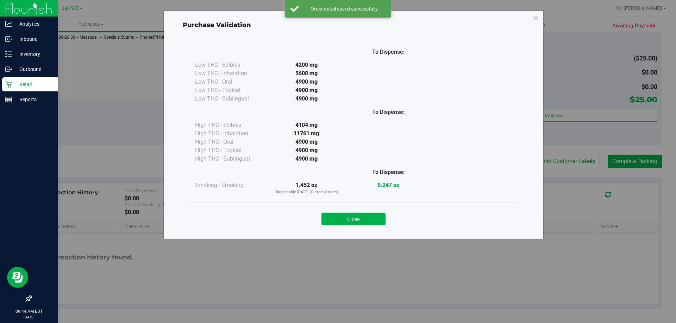
click at [611, 160] on div "Purchase Validation To Dispense: Low THC - Edibles 4200 mg" at bounding box center [340, 161] width 681 height 323
drag, startPoint x: 352, startPoint y: 219, endPoint x: 495, endPoint y: 197, distance: 144.6
click at [354, 217] on button "Close" at bounding box center [353, 219] width 64 height 13
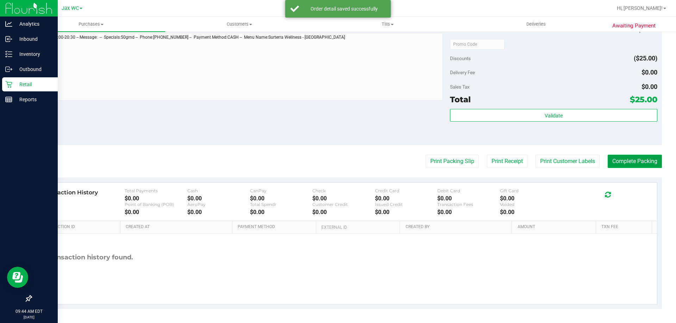
click at [649, 168] on button "Complete Packing" at bounding box center [634, 161] width 54 height 13
